Goal: Task Accomplishment & Management: Use online tool/utility

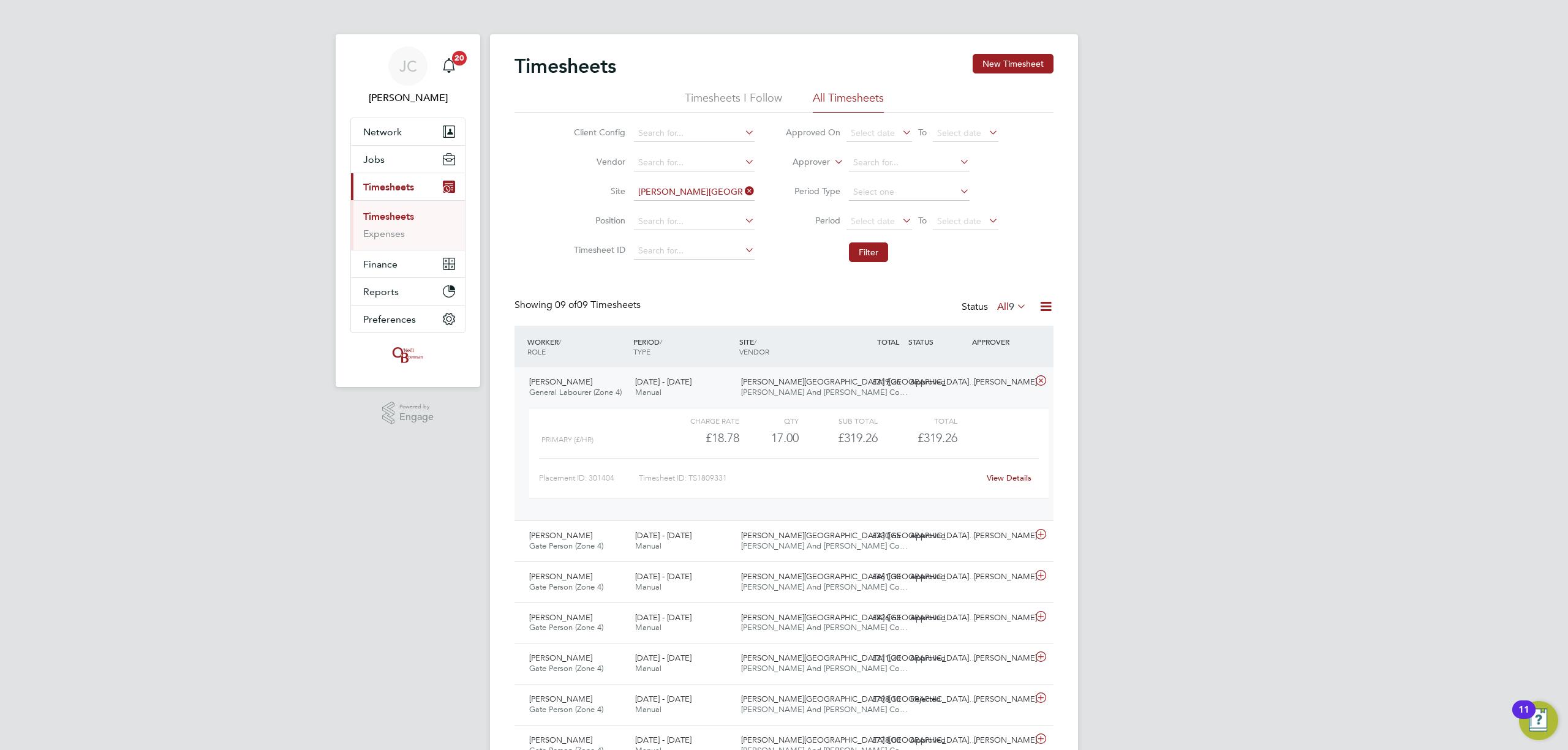
click at [386, 211] on link "Timesheets" at bounding box center [389, 216] width 51 height 12
click at [742, 187] on icon at bounding box center [742, 191] width 0 height 17
click at [399, 214] on link "Timesheets" at bounding box center [389, 216] width 51 height 12
click at [391, 231] on link "Expenses" at bounding box center [384, 234] width 42 height 12
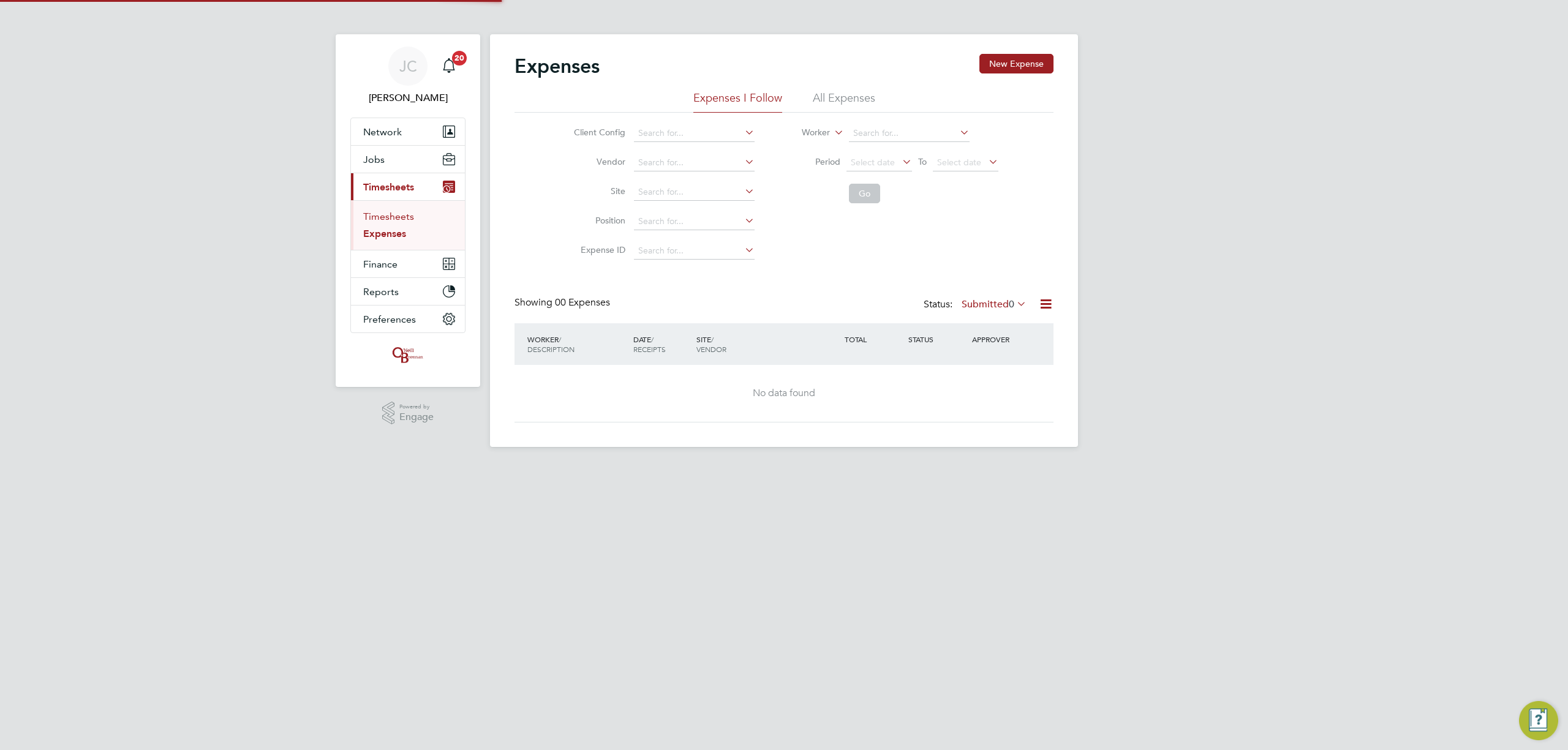
click at [397, 214] on link "Timesheets" at bounding box center [389, 216] width 51 height 12
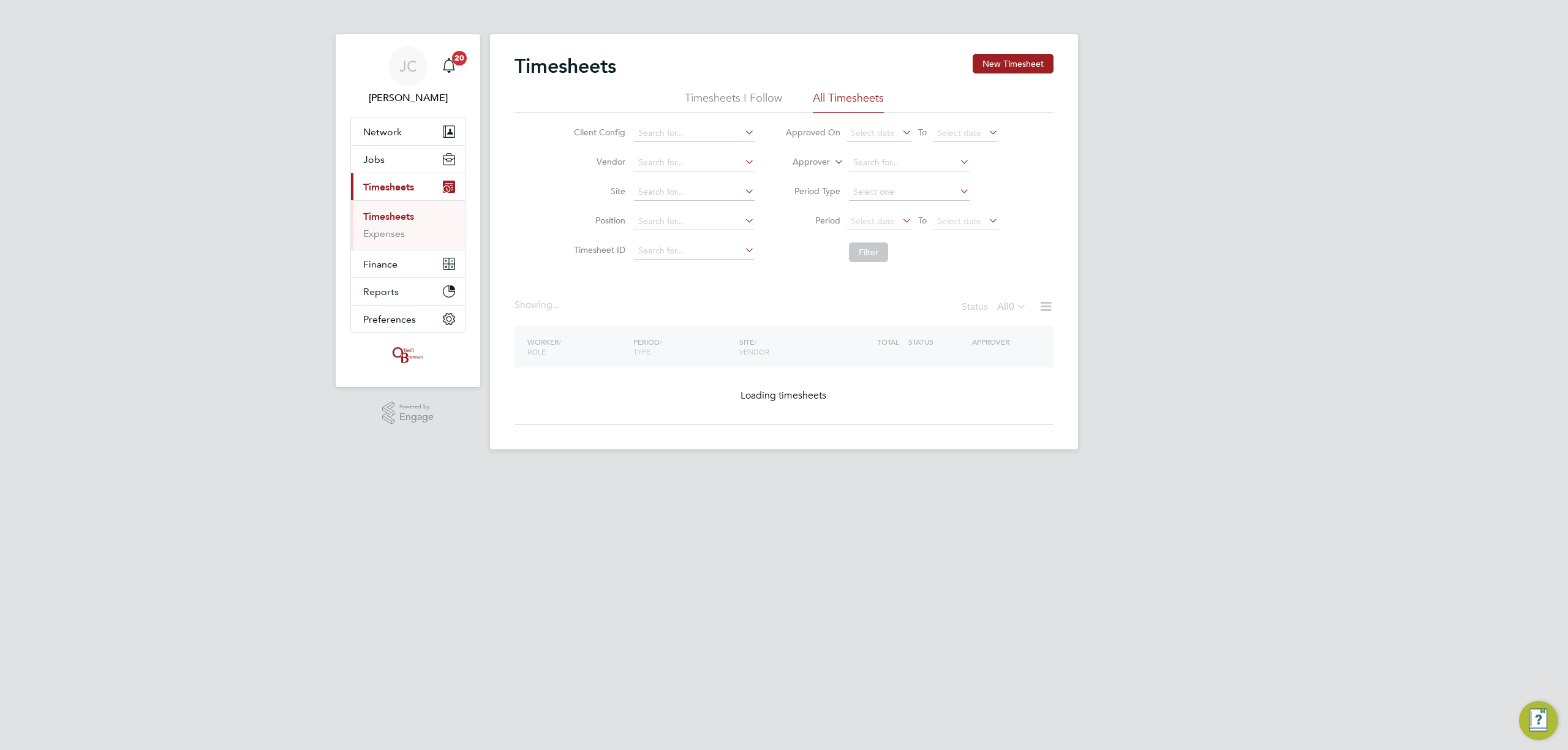
click at [398, 214] on link "Timesheets" at bounding box center [389, 216] width 51 height 12
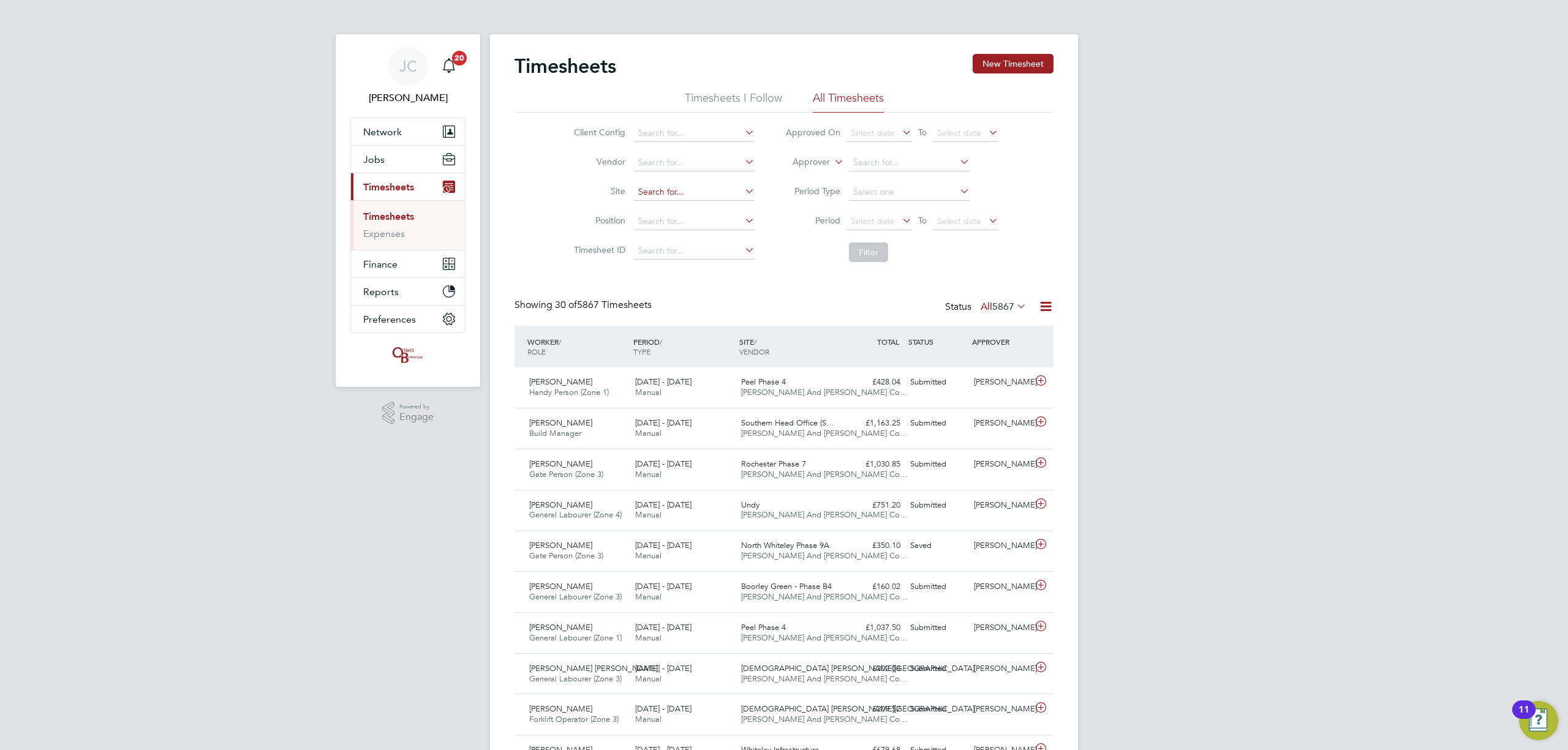
click at [664, 197] on input at bounding box center [694, 192] width 121 height 17
click at [669, 274] on li "Und y" at bounding box center [716, 273] width 166 height 17
type input "Undy"
click at [839, 522] on div "Undy [PERSON_NAME] And [PERSON_NAME] Co…" at bounding box center [789, 511] width 106 height 30
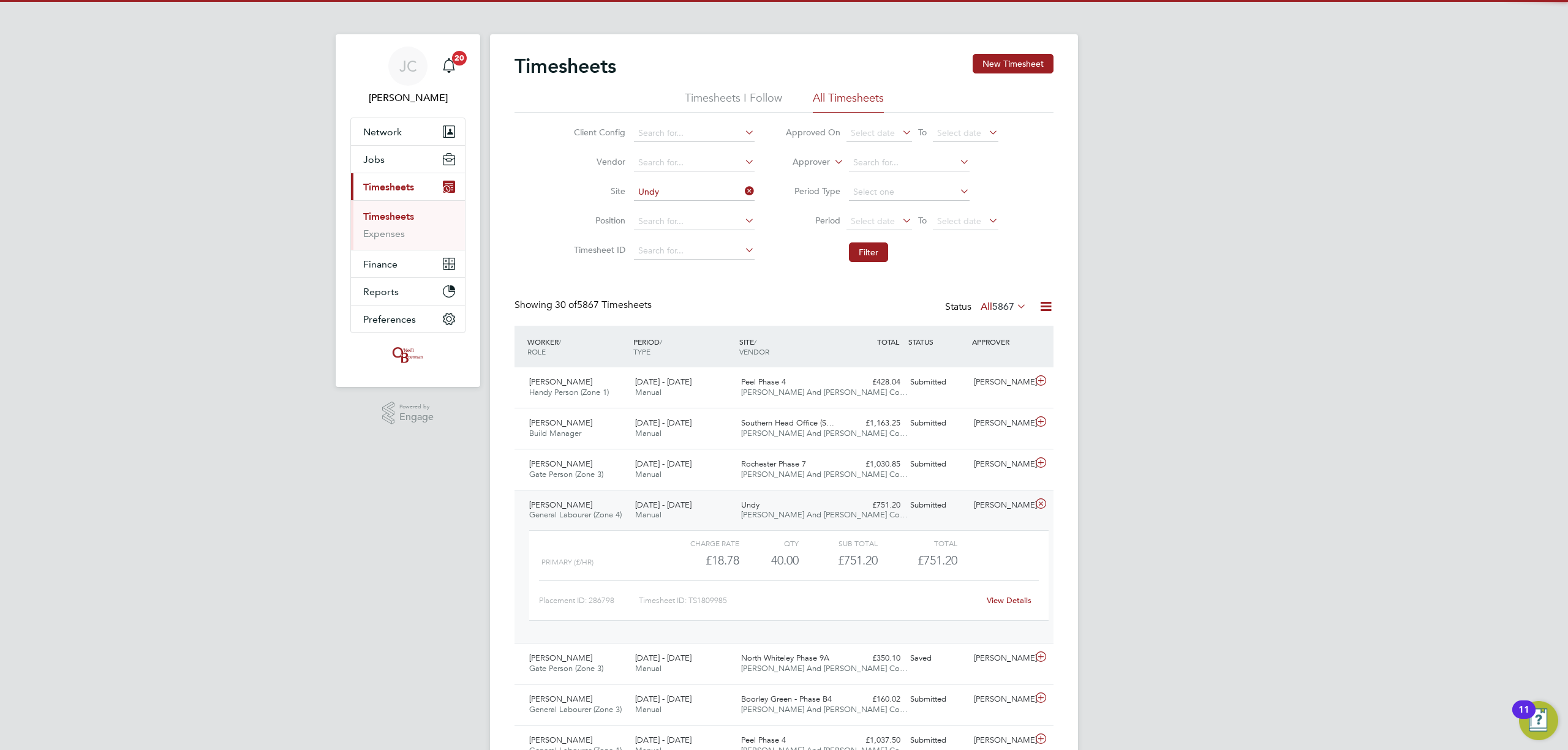
click at [832, 510] on div "Undy [PERSON_NAME] And [PERSON_NAME] Co…" at bounding box center [789, 511] width 106 height 30
